Goal: Navigation & Orientation: Find specific page/section

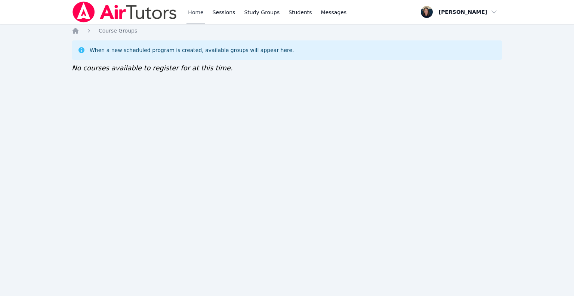
click at [201, 16] on link "Home" at bounding box center [196, 12] width 18 height 24
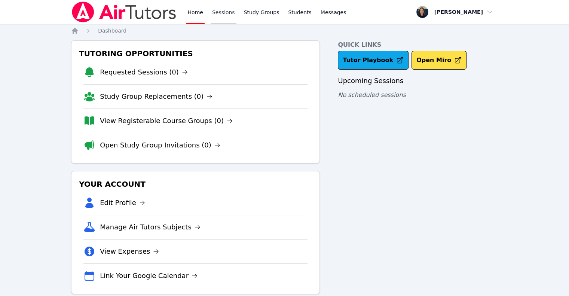
click at [215, 19] on link "Sessions" at bounding box center [223, 12] width 26 height 24
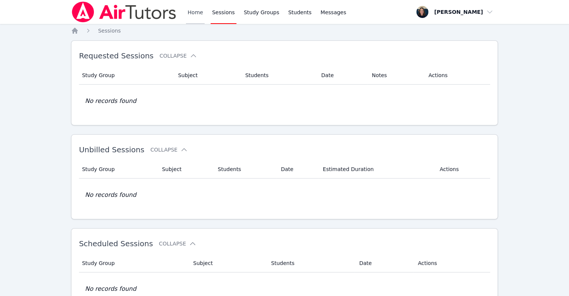
click at [195, 19] on link "Home" at bounding box center [195, 12] width 18 height 24
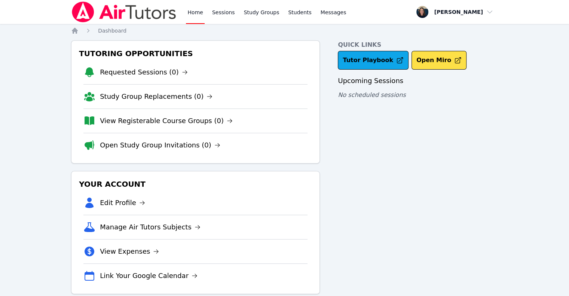
click at [126, 21] on img at bounding box center [124, 11] width 106 height 21
